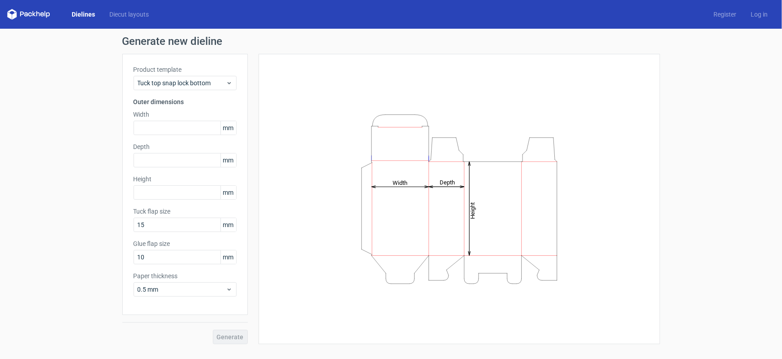
click at [81, 10] on link "Dielines" at bounding box center [84, 14] width 38 height 9
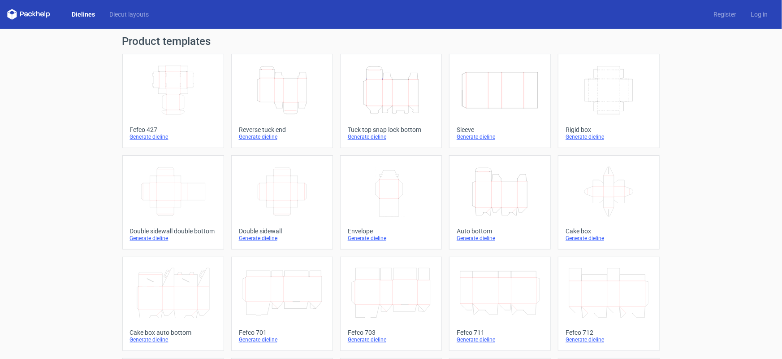
click at [288, 180] on icon "Width Depth Height" at bounding box center [281, 191] width 79 height 50
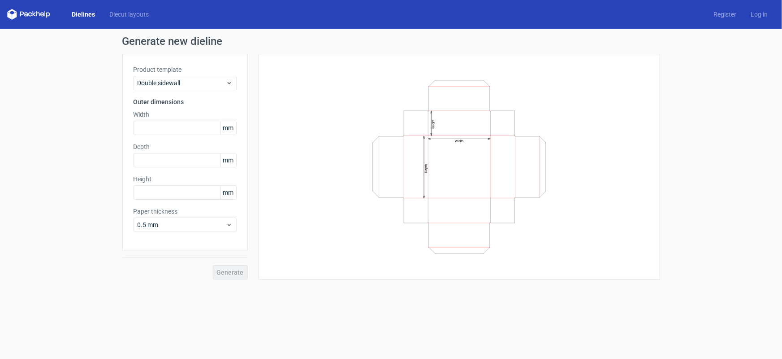
click at [87, 13] on link "Dielines" at bounding box center [84, 14] width 38 height 9
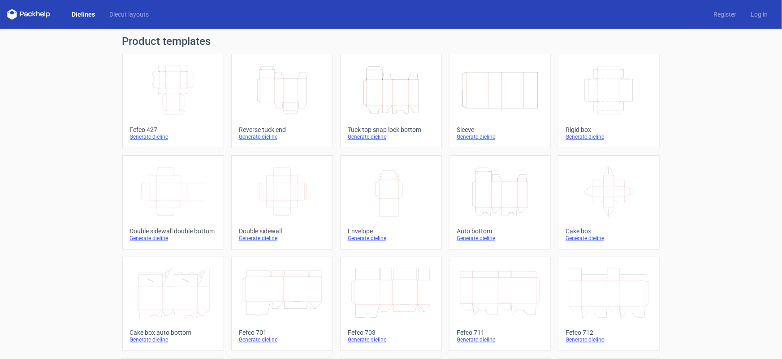
click at [277, 216] on icon "Width Depth Height" at bounding box center [281, 191] width 79 height 50
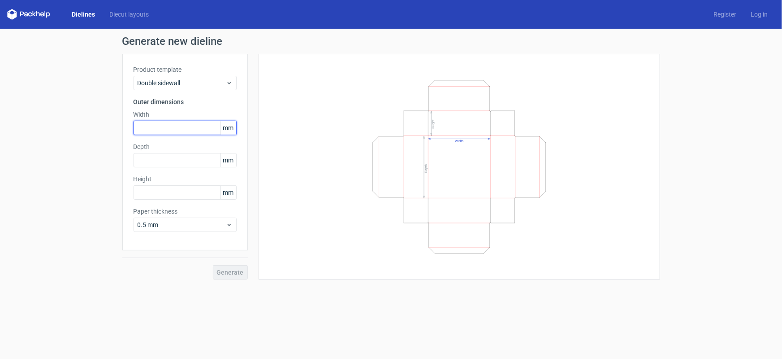
click at [170, 128] on input "text" at bounding box center [185, 128] width 103 height 14
type input "275"
type input "50"
click at [185, 188] on input "text" at bounding box center [185, 192] width 103 height 14
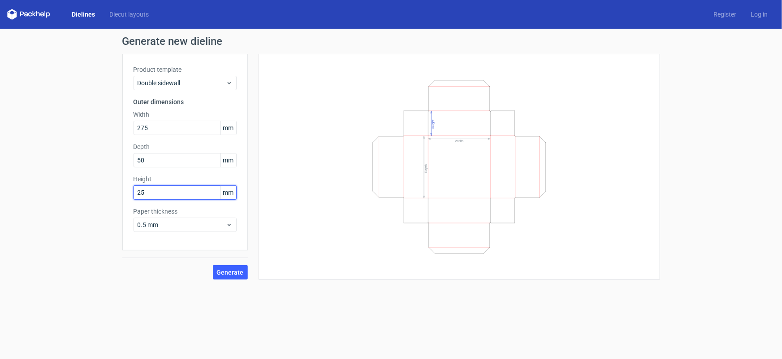
type input "25"
click at [213, 265] on button "Generate" at bounding box center [230, 272] width 35 height 14
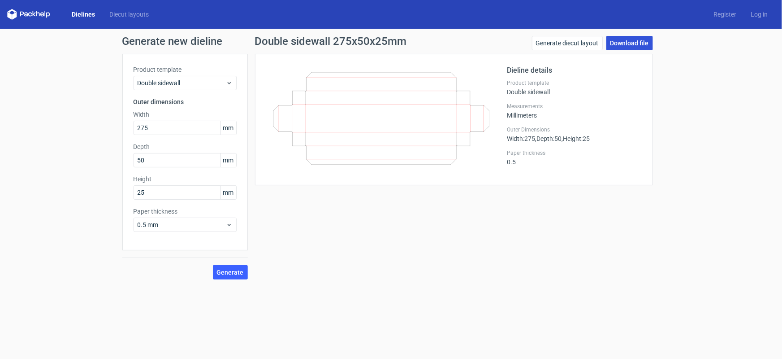
click at [630, 40] on link "Download file" at bounding box center [629, 43] width 47 height 14
